Goal: Information Seeking & Learning: Learn about a topic

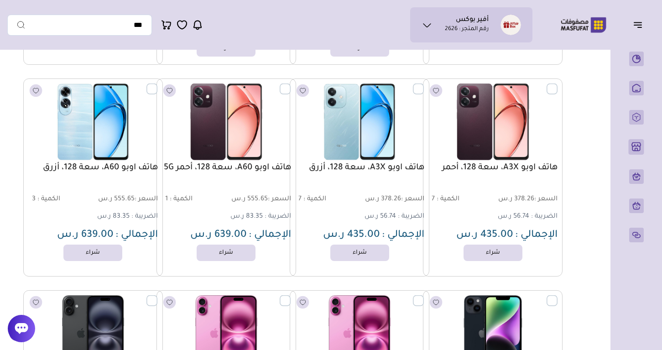
scroll to position [17600, 0]
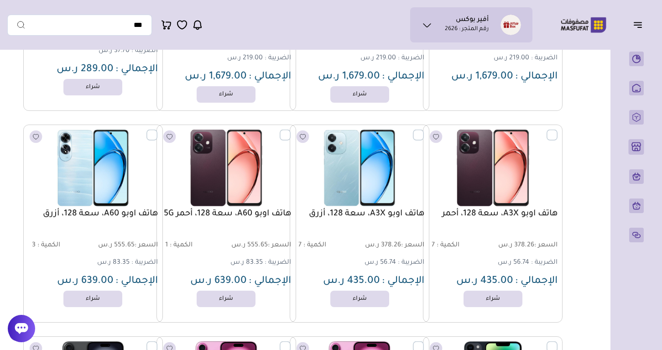
click at [584, 26] on img at bounding box center [583, 25] width 58 height 18
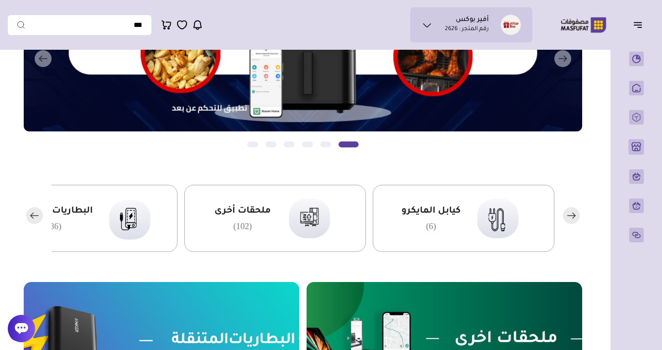
scroll to position [122, 0]
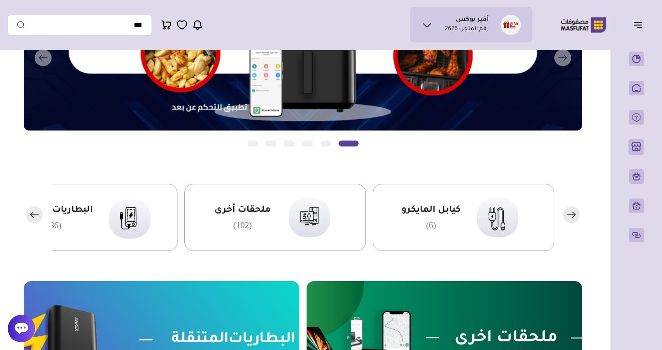
click at [36, 216] on rect "button" at bounding box center [34, 214] width 17 height 17
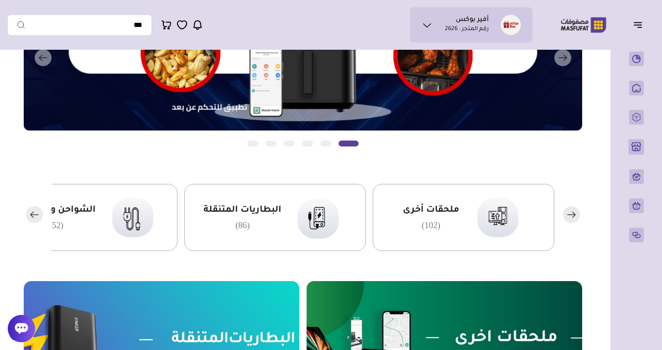
click at [36, 216] on rect "button" at bounding box center [34, 214] width 17 height 17
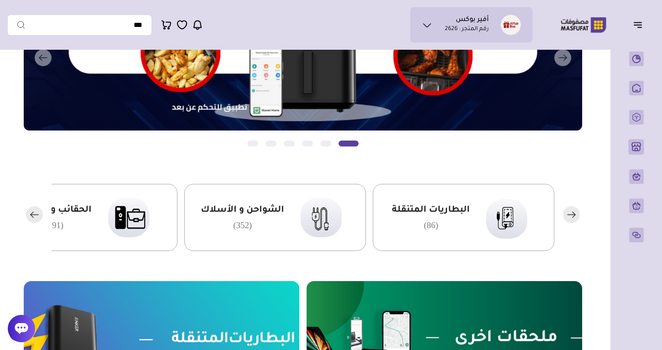
click at [36, 216] on rect "button" at bounding box center [34, 214] width 17 height 17
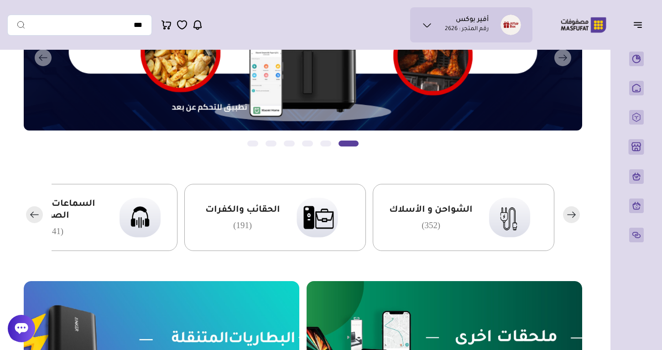
click at [36, 216] on rect "button" at bounding box center [34, 214] width 17 height 17
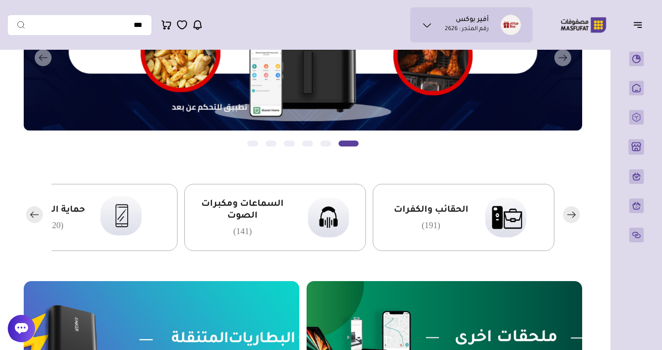
click at [36, 216] on rect "button" at bounding box center [34, 214] width 17 height 17
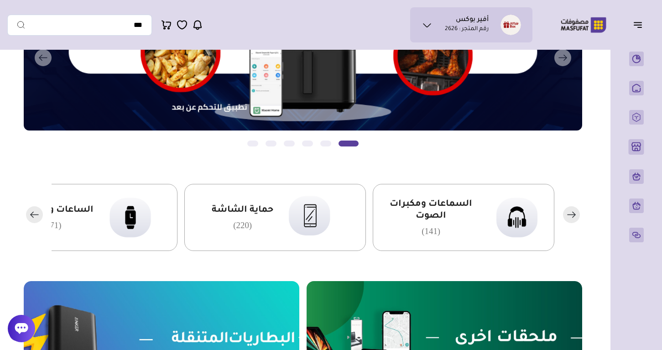
click at [36, 216] on rect "button" at bounding box center [34, 214] width 17 height 17
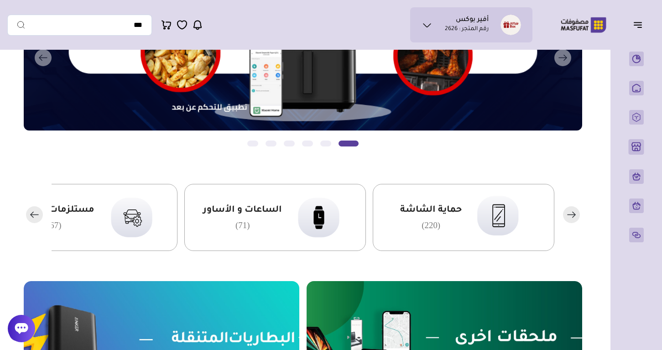
click at [36, 216] on rect "button" at bounding box center [34, 214] width 17 height 17
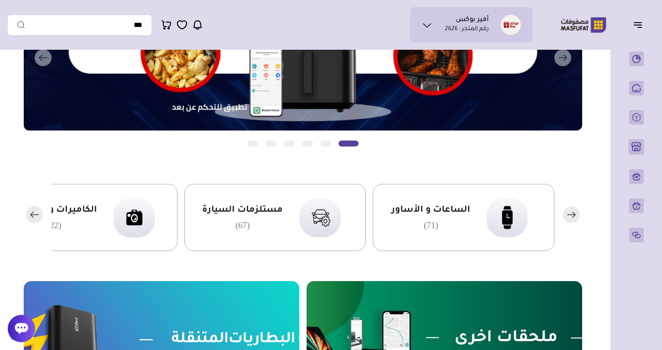
click at [35, 216] on rect "button" at bounding box center [34, 214] width 17 height 17
click at [35, 217] on rect "button" at bounding box center [34, 214] width 17 height 17
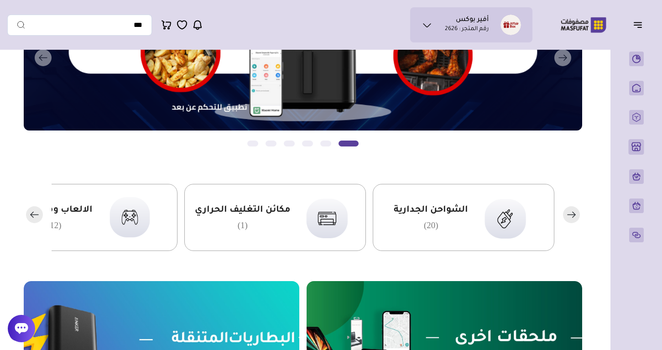
click at [34, 216] on rect "button" at bounding box center [34, 214] width 17 height 17
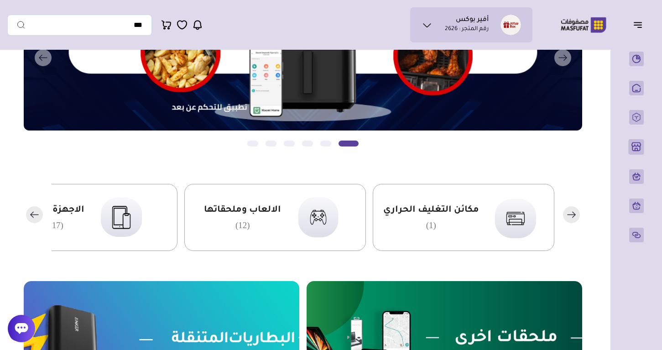
click at [34, 216] on rect "button" at bounding box center [34, 214] width 17 height 17
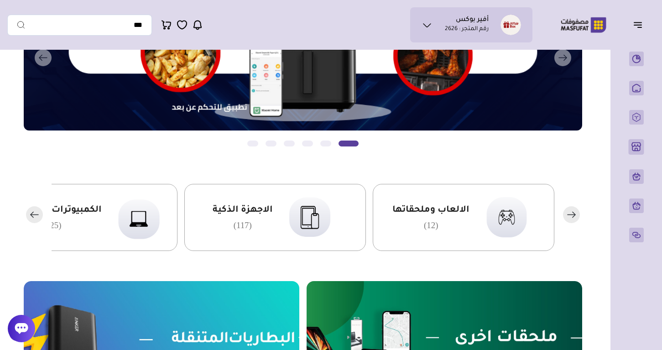
click at [34, 216] on rect "button" at bounding box center [34, 214] width 17 height 17
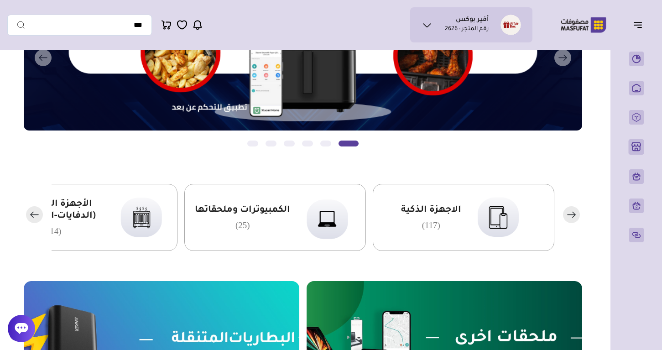
click at [34, 217] on rect "button" at bounding box center [34, 214] width 17 height 17
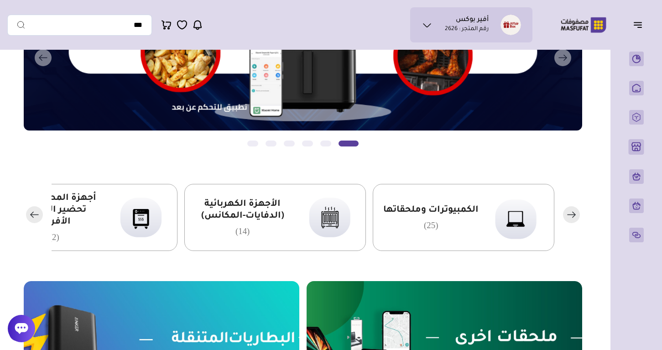
click at [226, 208] on span "الأجهزة الكهربائية (الدفايات-المكانس)" at bounding box center [243, 210] width 98 height 24
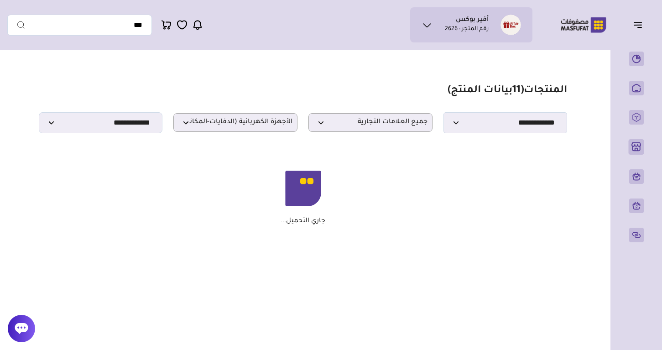
click at [318, 224] on p "جاري التحميل..." at bounding box center [302, 221] width 45 height 8
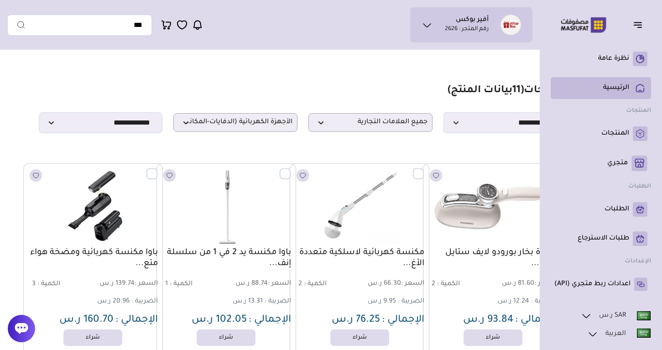
click at [626, 90] on p "الرئيسية" at bounding box center [616, 87] width 26 height 9
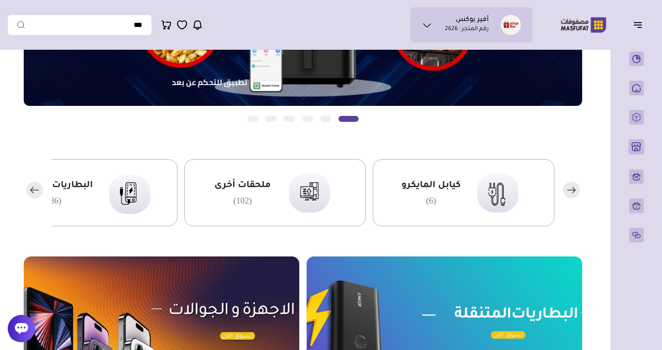
scroll to position [148, 0]
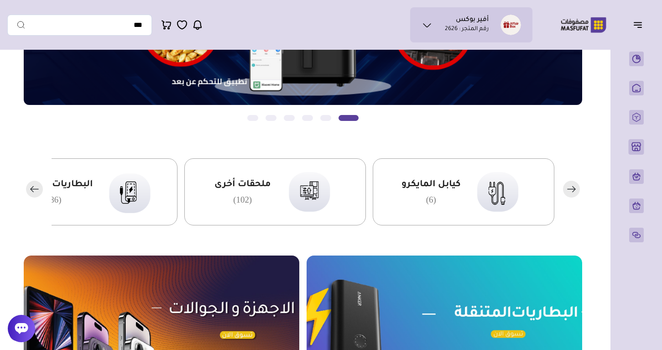
click at [576, 187] on rect "button" at bounding box center [571, 189] width 17 height 17
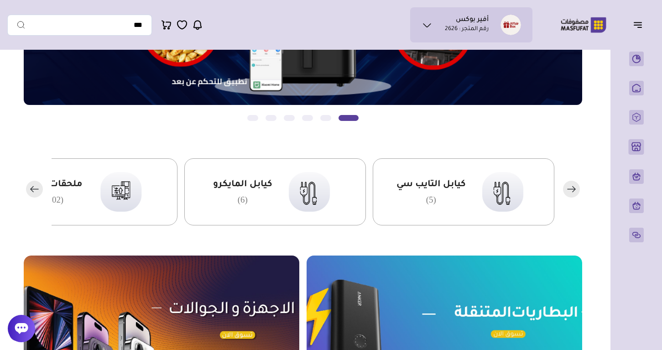
click at [576, 187] on rect "button" at bounding box center [571, 189] width 17 height 17
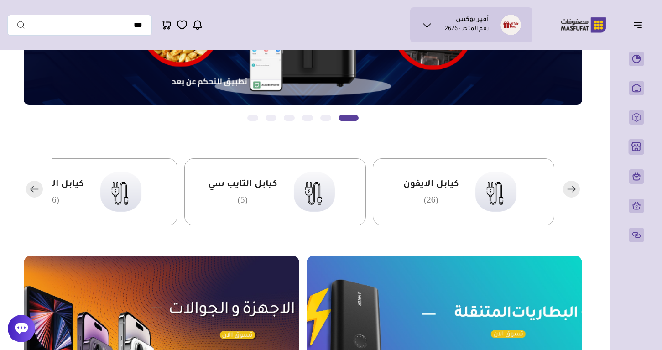
click at [576, 187] on rect "button" at bounding box center [571, 189] width 17 height 17
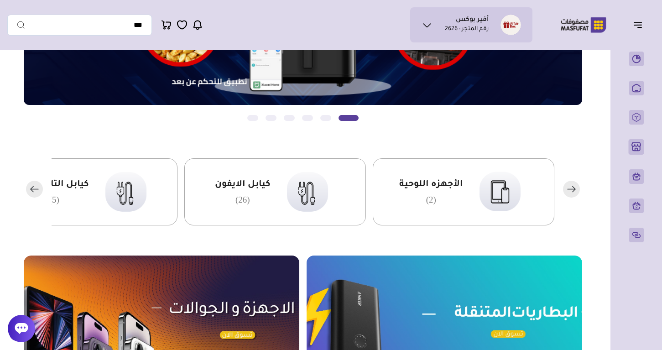
click at [576, 187] on rect "button" at bounding box center [571, 189] width 17 height 17
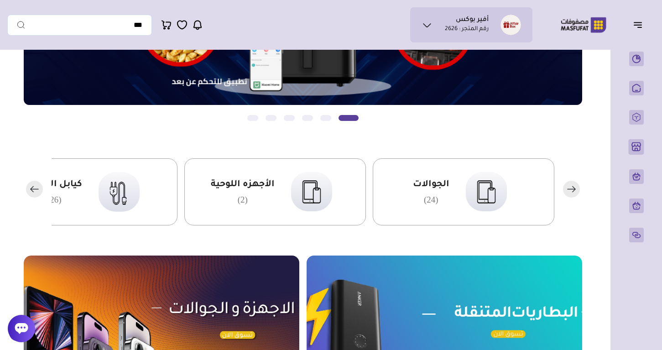
click at [576, 187] on rect "button" at bounding box center [571, 189] width 17 height 17
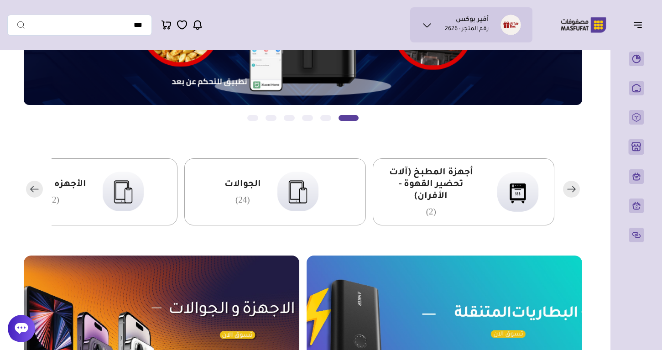
click at [576, 187] on rect "button" at bounding box center [571, 189] width 17 height 17
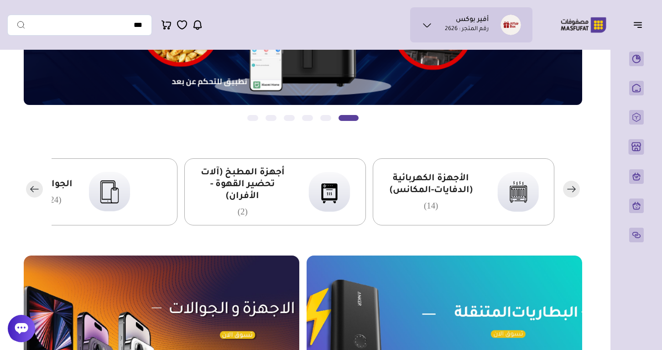
click at [576, 187] on rect "button" at bounding box center [571, 189] width 17 height 17
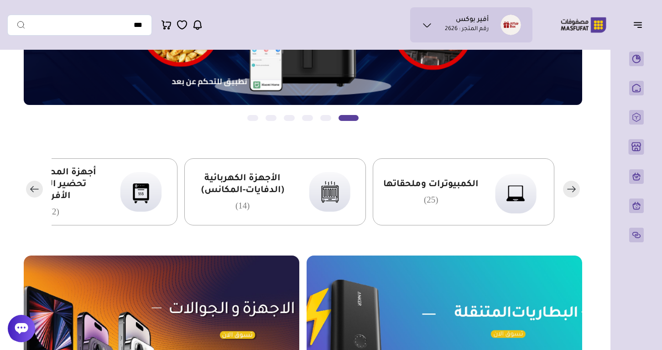
click at [570, 191] on rect "button" at bounding box center [571, 189] width 17 height 17
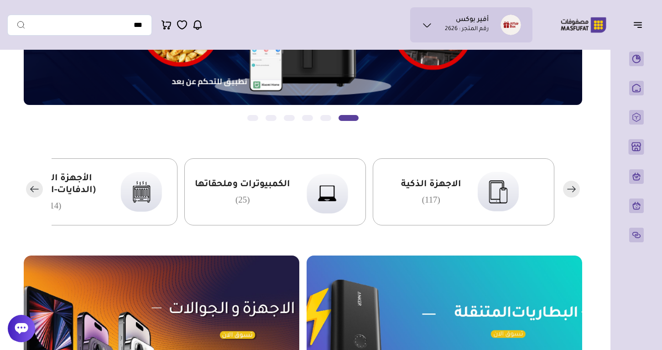
click at [570, 191] on rect "button" at bounding box center [571, 189] width 17 height 17
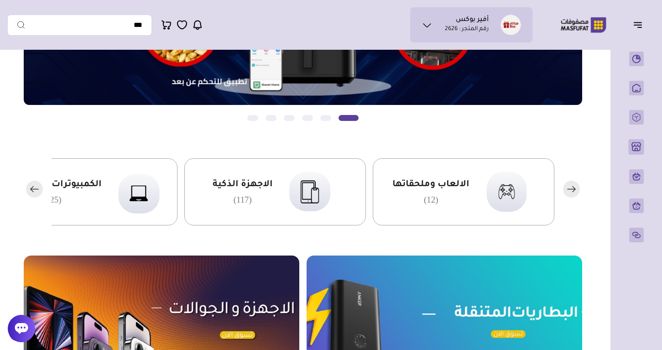
click at [433, 181] on span "الالعاب وملحقاتها" at bounding box center [430, 185] width 77 height 12
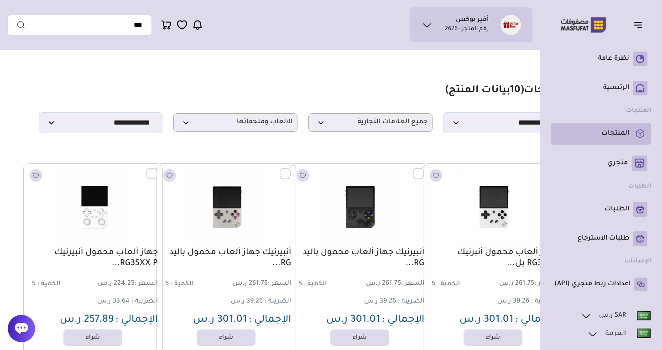
click at [610, 136] on p "المنتجات" at bounding box center [615, 133] width 28 height 9
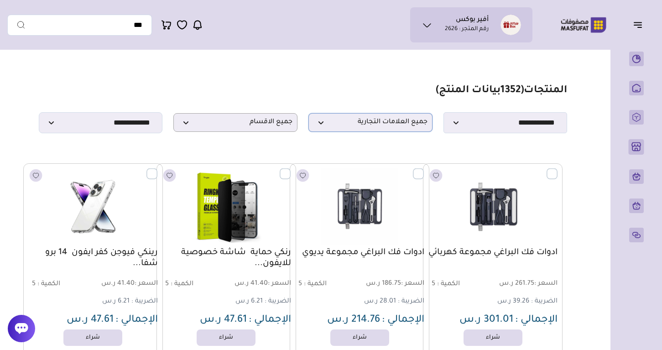
click at [383, 129] on p "جميع العلامات التجارية" at bounding box center [370, 122] width 124 height 19
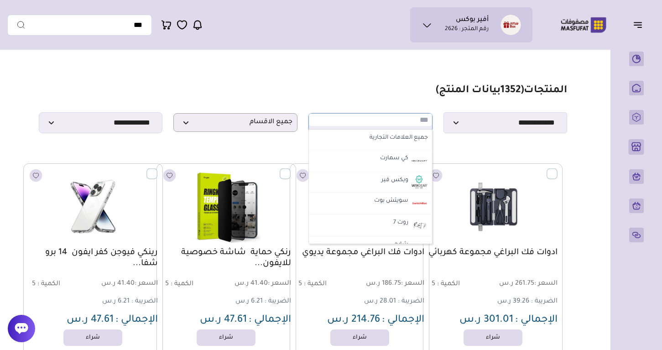
click at [312, 95] on section "**********" at bounding box center [303, 108] width 528 height 49
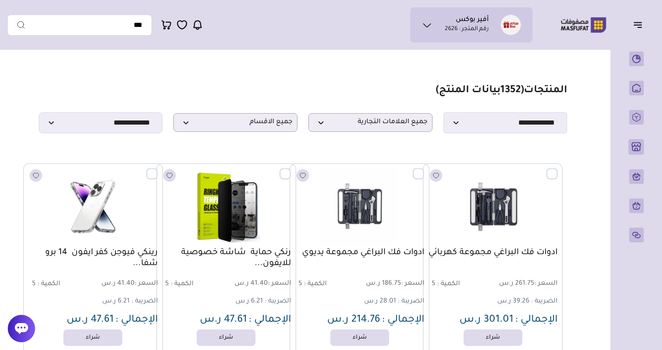
click at [259, 121] on span "جميع الاقسام" at bounding box center [235, 122] width 114 height 9
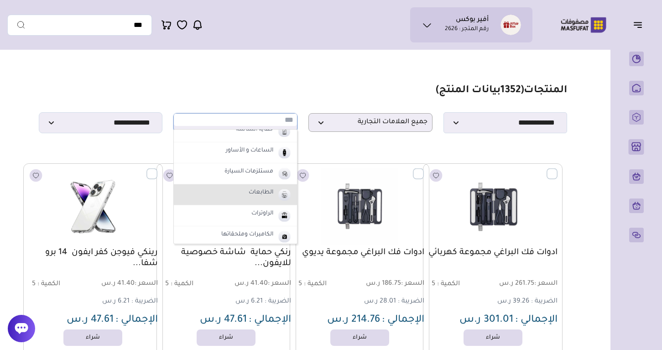
scroll to position [141, 0]
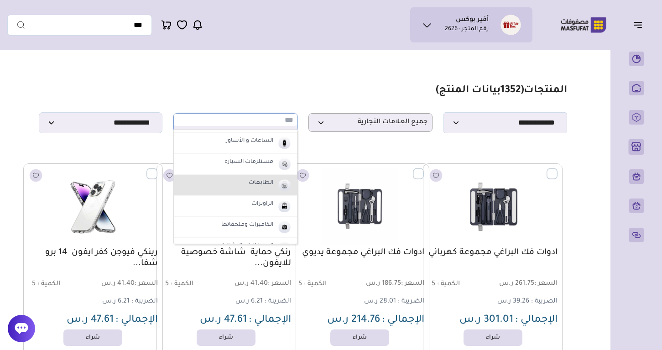
click at [260, 185] on label "الطابعات" at bounding box center [260, 183] width 27 height 12
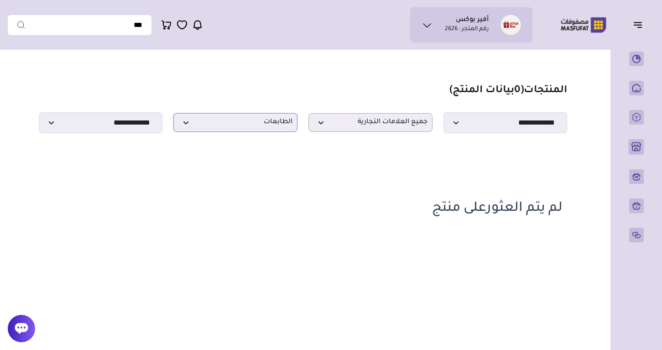
click at [264, 114] on p "الطابعات" at bounding box center [235, 122] width 124 height 19
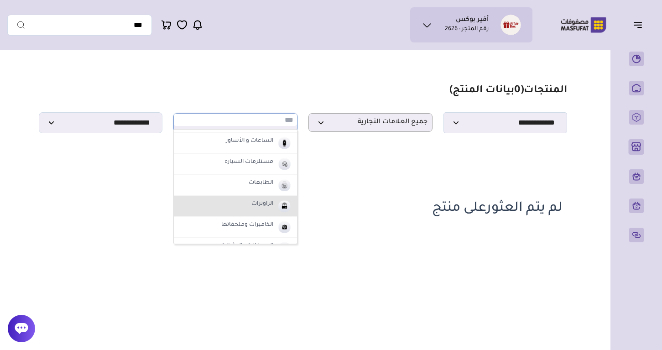
click at [232, 199] on li "الراوترات" at bounding box center [235, 206] width 123 height 21
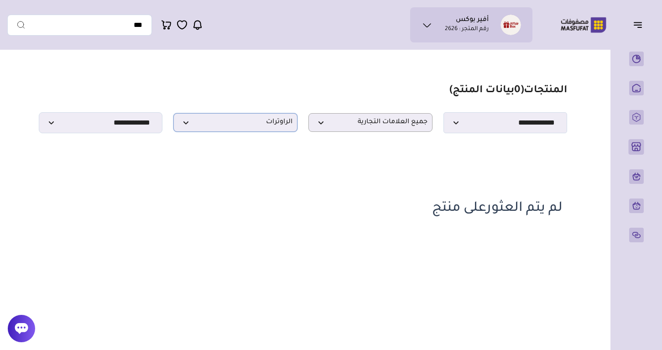
click at [263, 123] on span "الراوترات" at bounding box center [235, 122] width 114 height 9
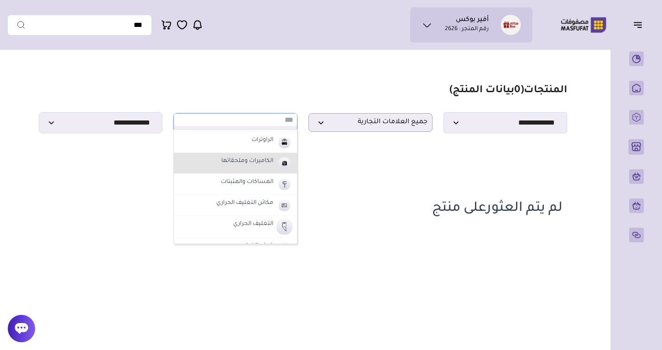
scroll to position [213, 0]
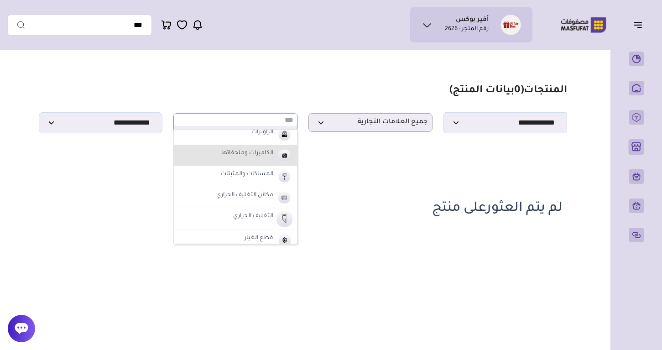
click at [240, 163] on li "الكاميرات وملحقاتها" at bounding box center [235, 155] width 123 height 21
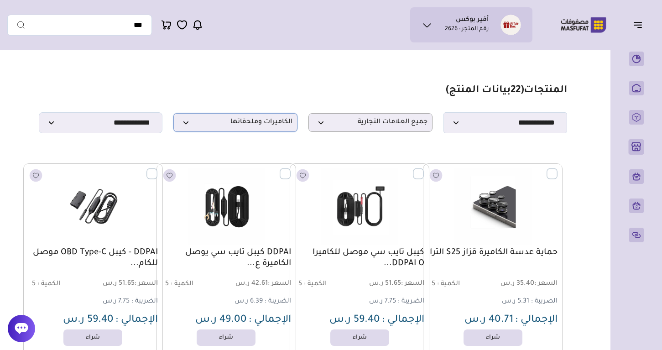
scroll to position [0, 0]
click at [184, 119] on span "الكاميرات وملحقاتها" at bounding box center [235, 122] width 114 height 9
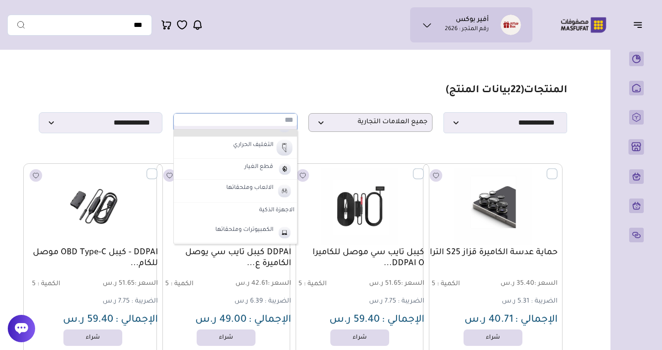
scroll to position [285, 0]
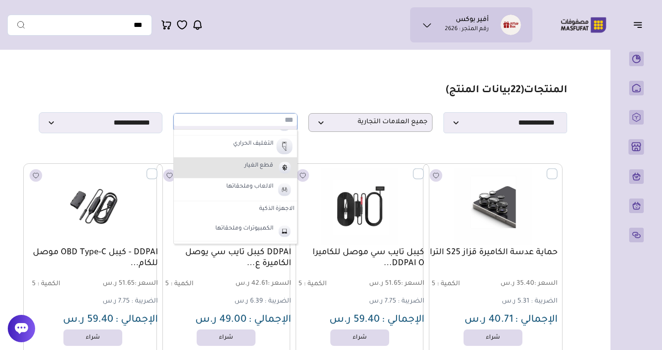
click at [243, 162] on label "قطع الغيار" at bounding box center [258, 166] width 31 height 12
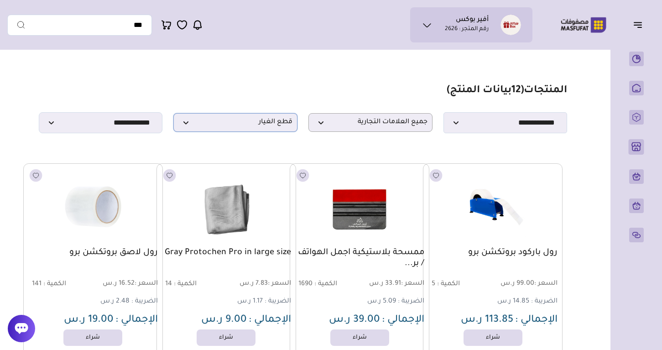
scroll to position [0, 0]
click at [237, 119] on span "قطع الغيار" at bounding box center [235, 122] width 114 height 9
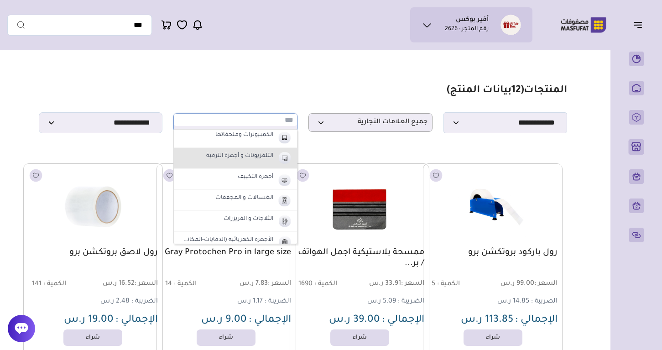
scroll to position [383, 0]
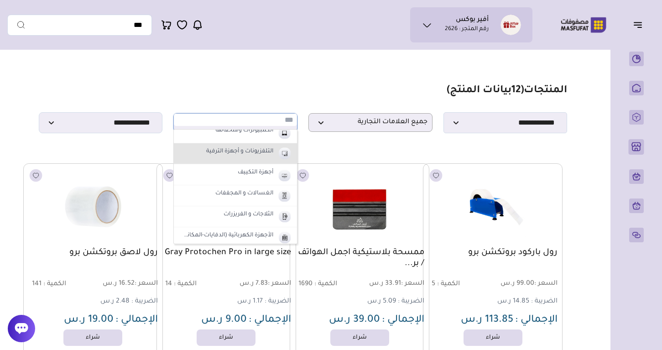
click at [275, 155] on li "التلفزيونات و أجهزة الترفية" at bounding box center [235, 153] width 123 height 21
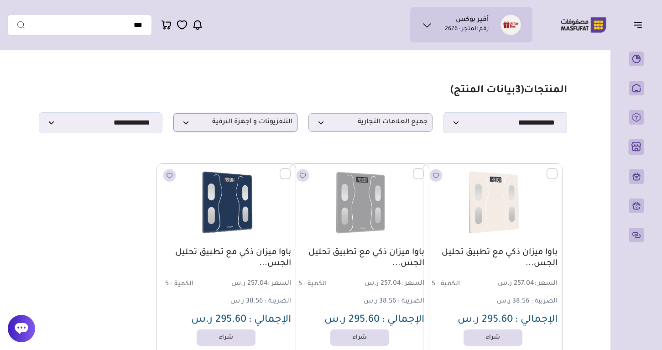
scroll to position [0, 0]
click at [260, 117] on p "التلفزيونات و أجهزة الترفية" at bounding box center [235, 122] width 124 height 19
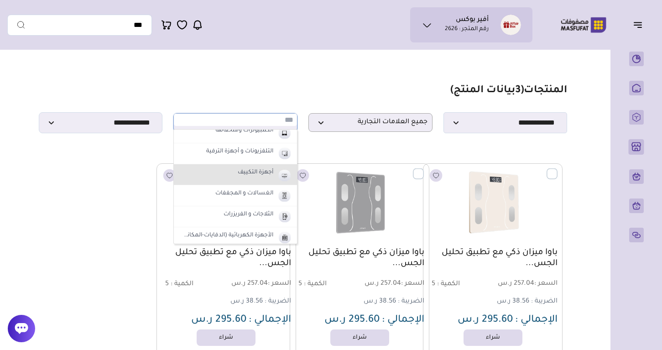
click at [234, 181] on li "أجهزة التكييف" at bounding box center [235, 174] width 123 height 21
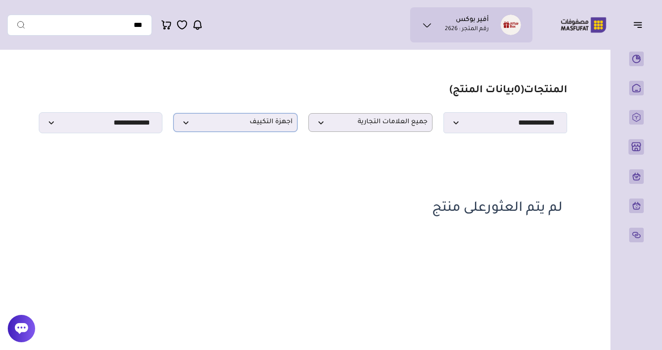
click at [251, 124] on span "أجهزة التكييف" at bounding box center [235, 122] width 114 height 9
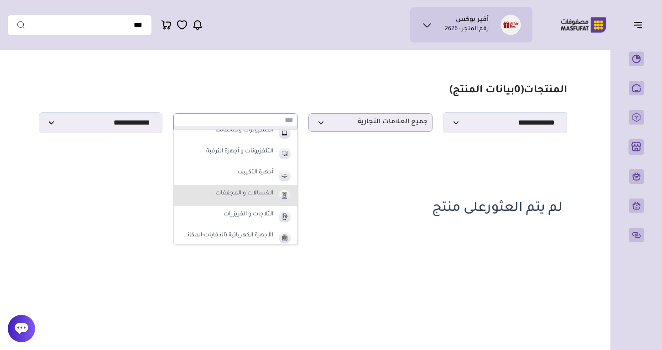
click at [231, 190] on label "الغسالات و المجففات" at bounding box center [244, 194] width 61 height 12
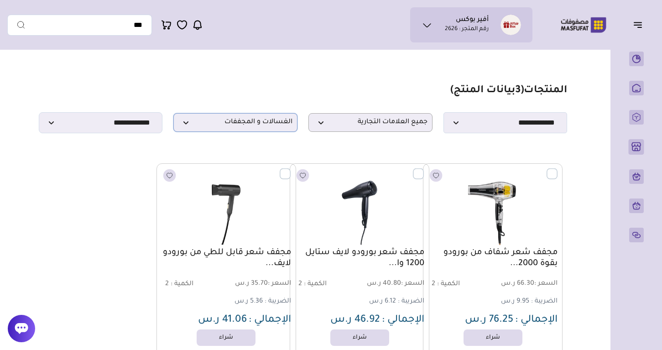
click at [236, 127] on span "الغسالات و المجففات" at bounding box center [235, 122] width 114 height 9
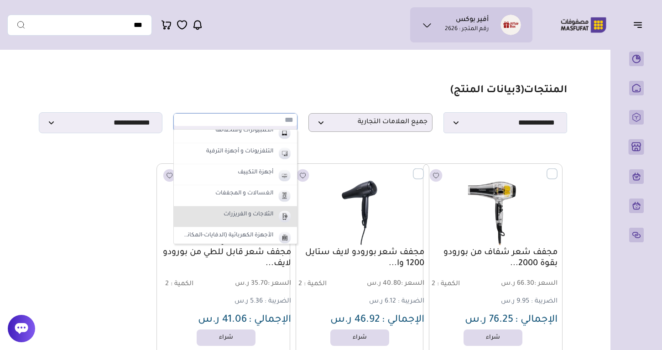
click at [226, 215] on label "الثلاجات و الفريزرات" at bounding box center [248, 215] width 52 height 12
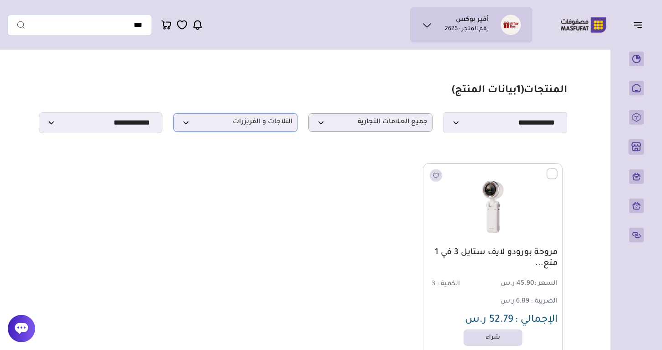
click at [241, 129] on p "الثلاجات و الفريزرات" at bounding box center [235, 122] width 124 height 19
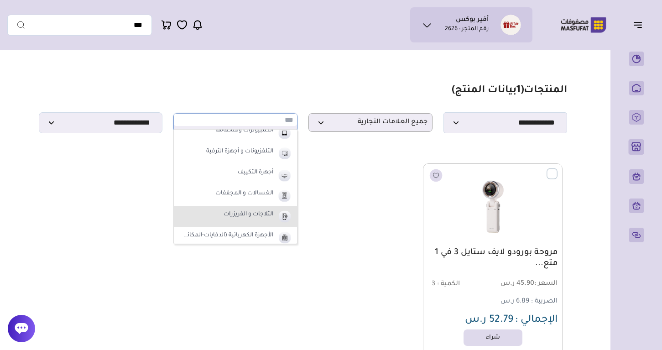
click at [217, 216] on li "الثلاجات و الفريزرات" at bounding box center [235, 216] width 123 height 21
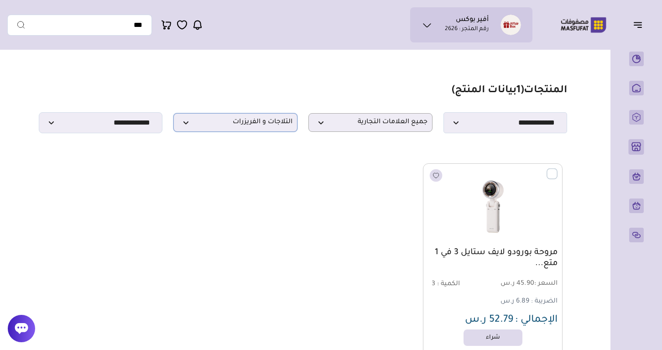
click at [254, 130] on p "الثلاجات و الفريزرات" at bounding box center [235, 122] width 124 height 19
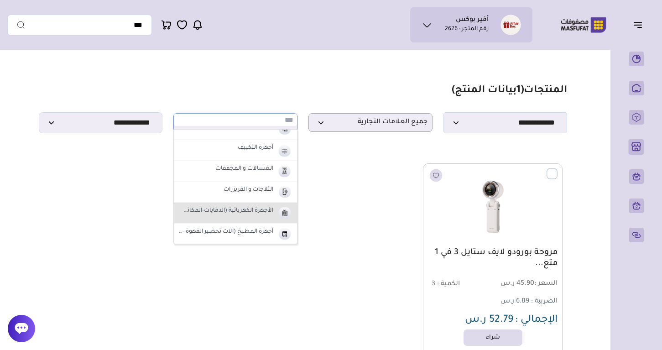
scroll to position [408, 0]
click at [256, 208] on label "الأجهزة الكهربائية (الدفايات-المكانس)" at bounding box center [225, 212] width 98 height 12
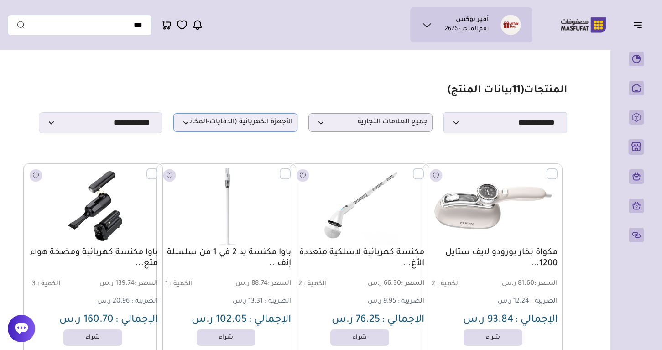
scroll to position [0, 0]
click at [253, 128] on p "الأجهزة الكهربائية (الدفايات-المكانس)" at bounding box center [235, 122] width 124 height 19
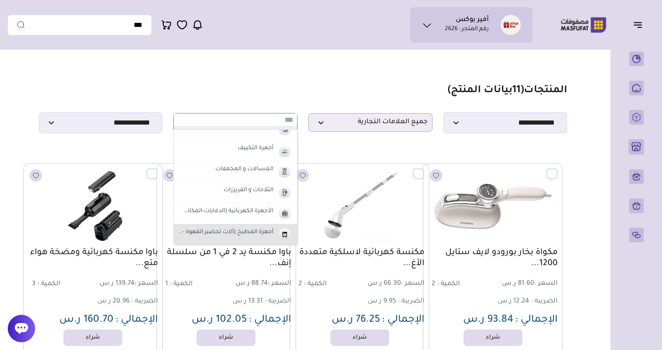
click at [268, 233] on label "أجهزة المطبخ (آلات تحضير القهوة - الأفران)" at bounding box center [225, 233] width 98 height 12
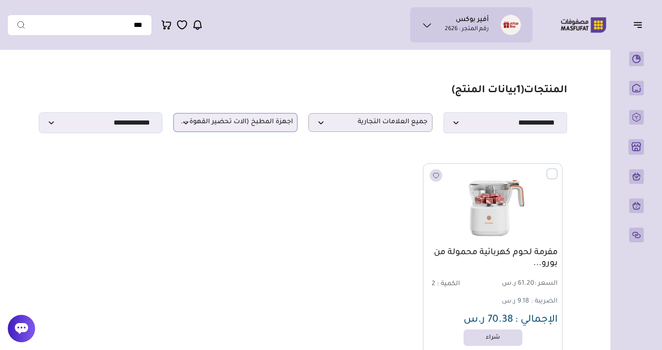
click at [282, 116] on p "أجهزة المطبخ (آلات تحضير القهوة - الأفران)" at bounding box center [235, 122] width 124 height 19
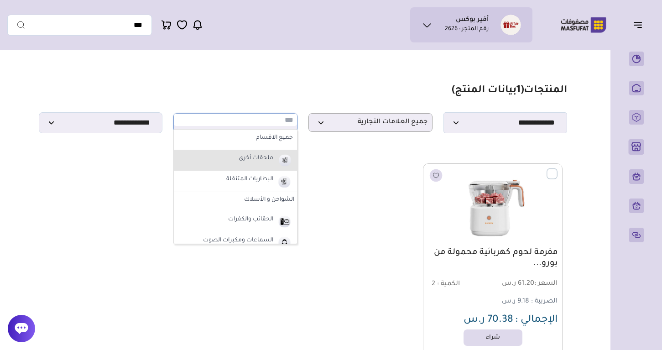
scroll to position [0, 0]
click at [283, 152] on li "ملحقات أخرى" at bounding box center [235, 160] width 123 height 21
select select "*"
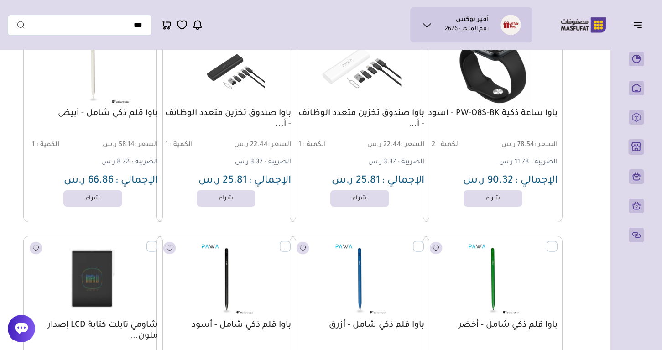
scroll to position [938, 0]
